Goal: Ask a question

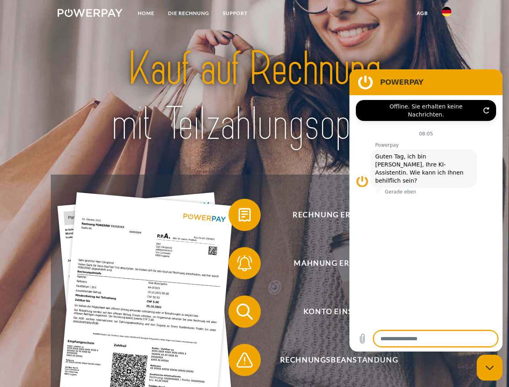
click at [90, 14] on img at bounding box center [90, 13] width 65 height 8
click at [447, 14] on img at bounding box center [447, 12] width 10 height 10
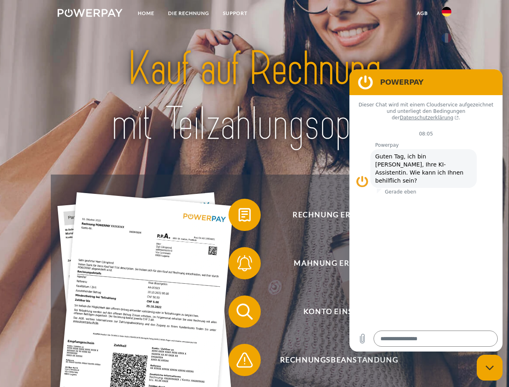
click at [422, 13] on link "agb" at bounding box center [422, 13] width 25 height 15
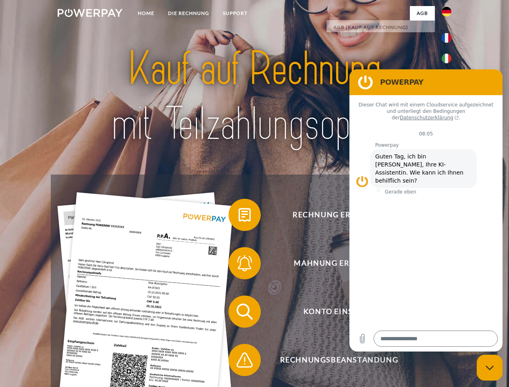
click at [239, 216] on span at bounding box center [232, 215] width 40 height 40
click at [239, 265] on span at bounding box center [232, 263] width 40 height 40
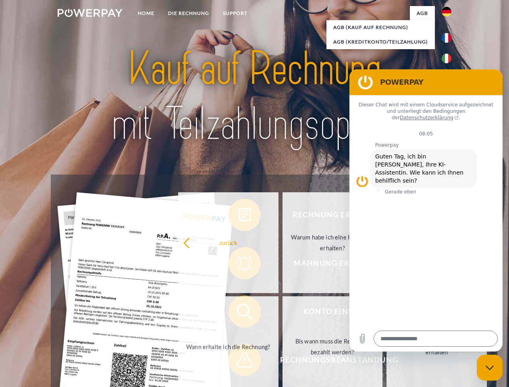
click at [283, 313] on link "Bis wann muss die Rechnung bezahlt werden?" at bounding box center [333, 346] width 100 height 101
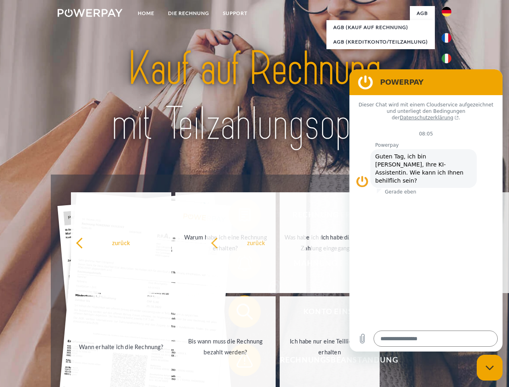
click at [239, 362] on span at bounding box center [232, 360] width 40 height 40
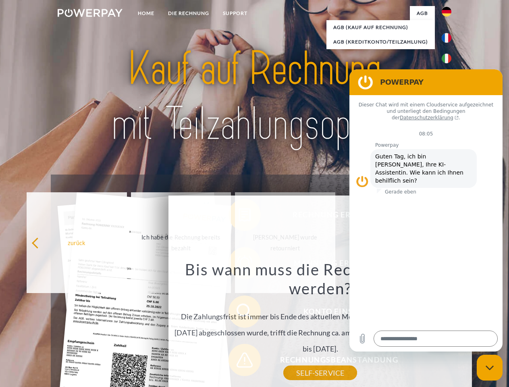
click at [490, 368] on icon "Messaging-Fenster schließen" at bounding box center [490, 367] width 8 height 5
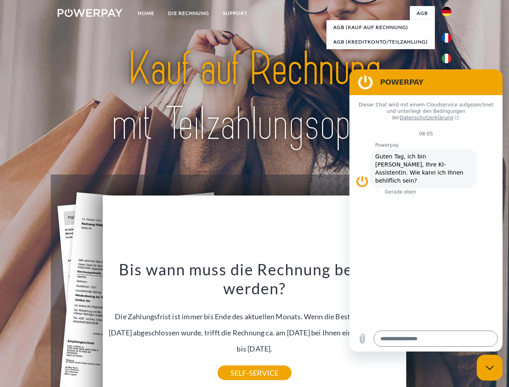
type textarea "*"
